Goal: Use online tool/utility: Utilize a website feature to perform a specific function

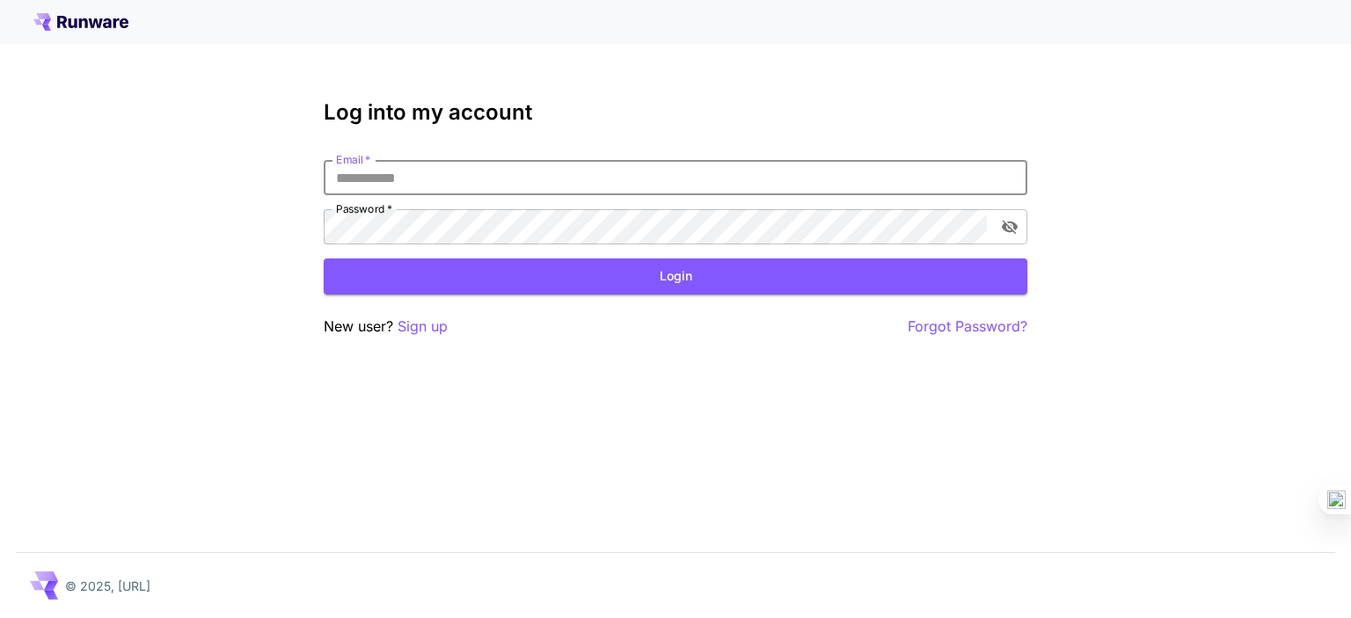
click at [504, 168] on input "Email   *" at bounding box center [675, 177] width 703 height 35
click at [357, 179] on input "Email   *" at bounding box center [675, 177] width 703 height 35
type input "**********"
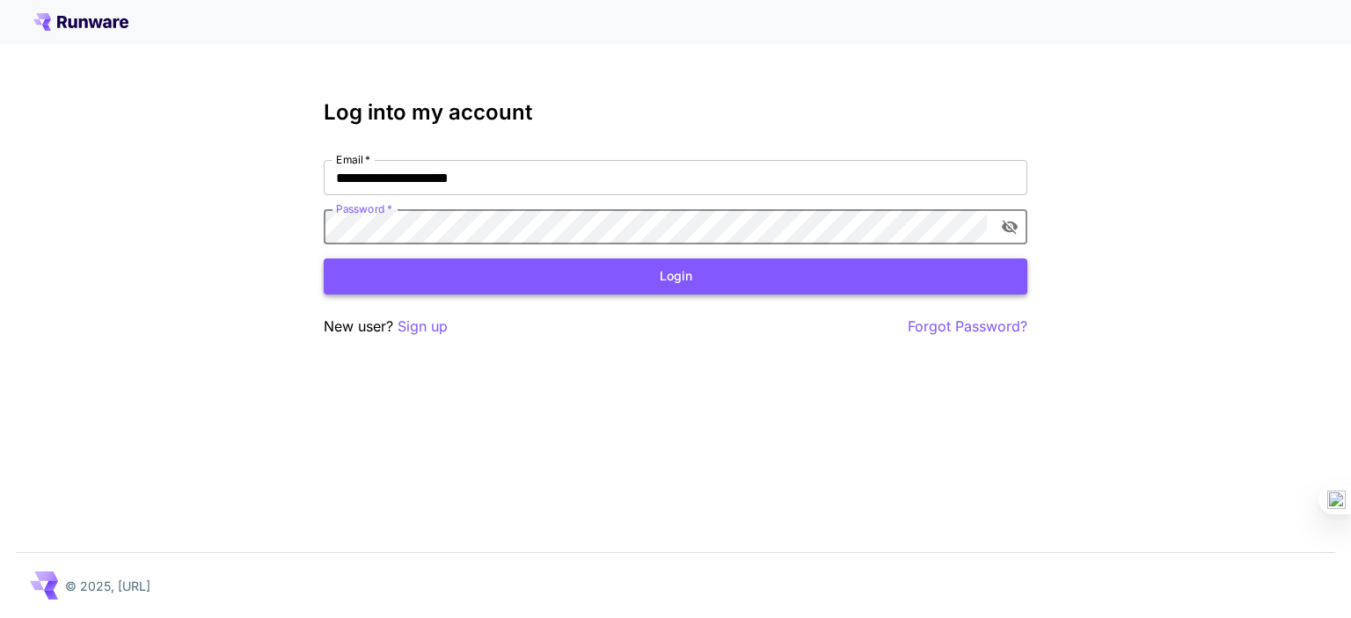
click at [414, 277] on button "Login" at bounding box center [675, 277] width 703 height 36
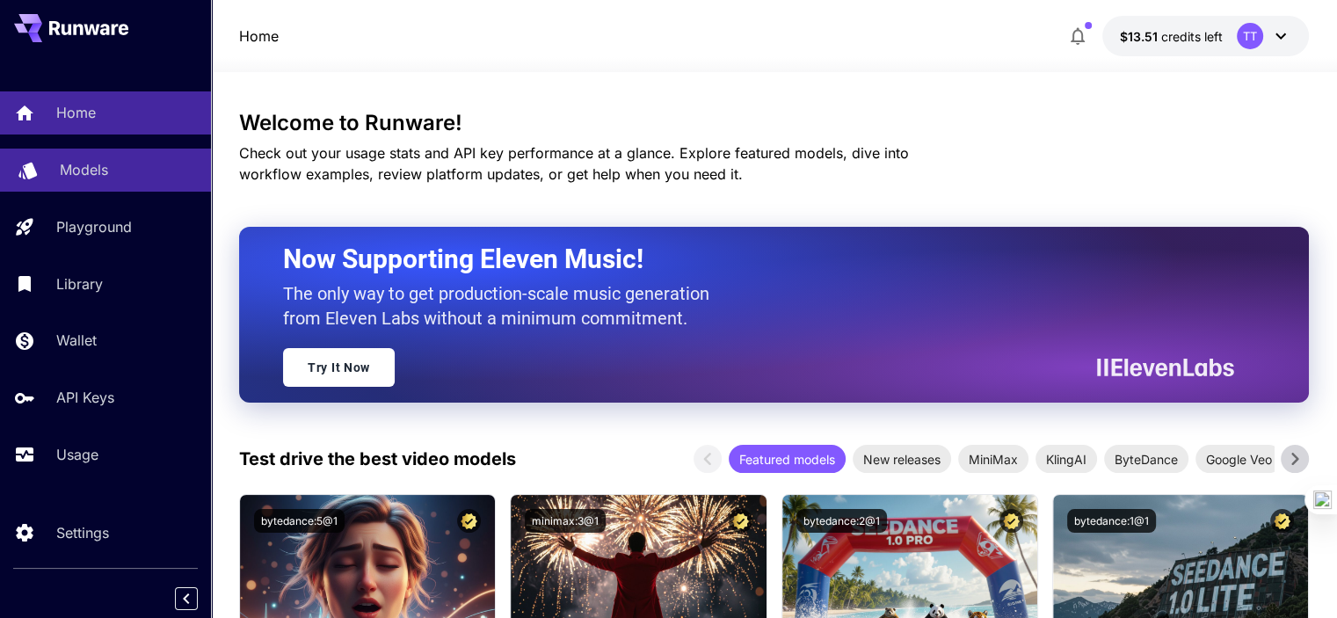
click at [113, 160] on div "Models" at bounding box center [128, 169] width 137 height 21
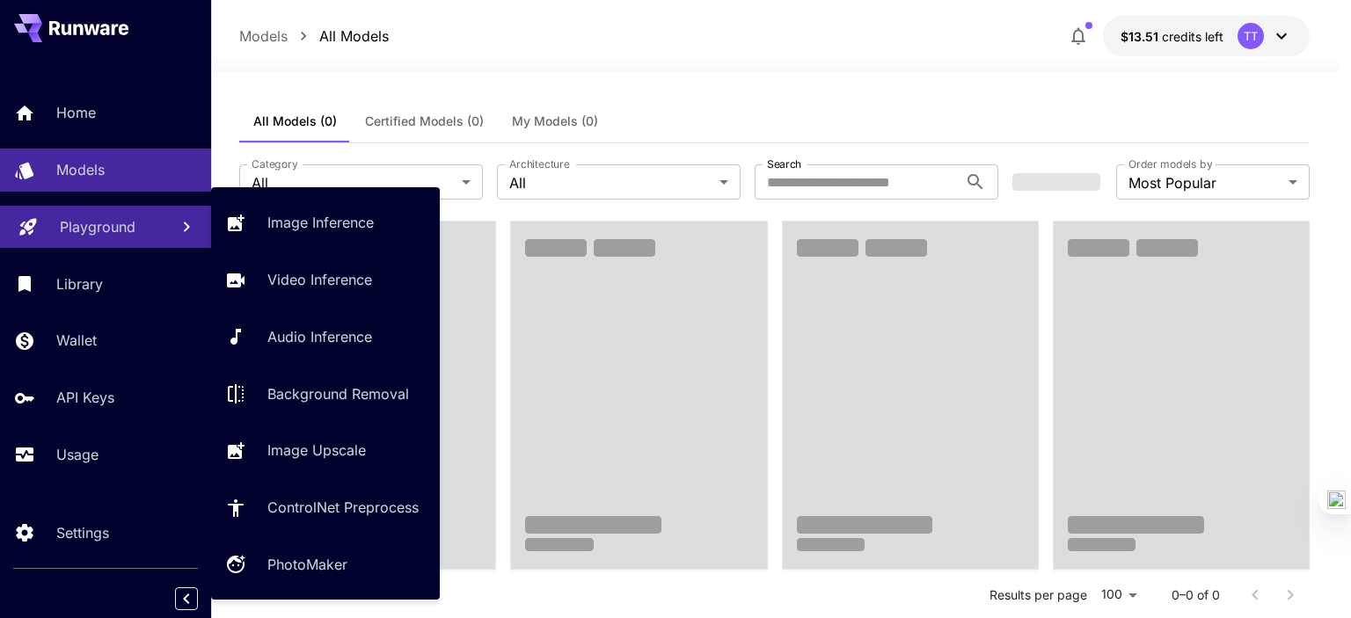
click at [123, 224] on p "Playground" at bounding box center [98, 226] width 76 height 21
